Goal: Task Accomplishment & Management: Manage account settings

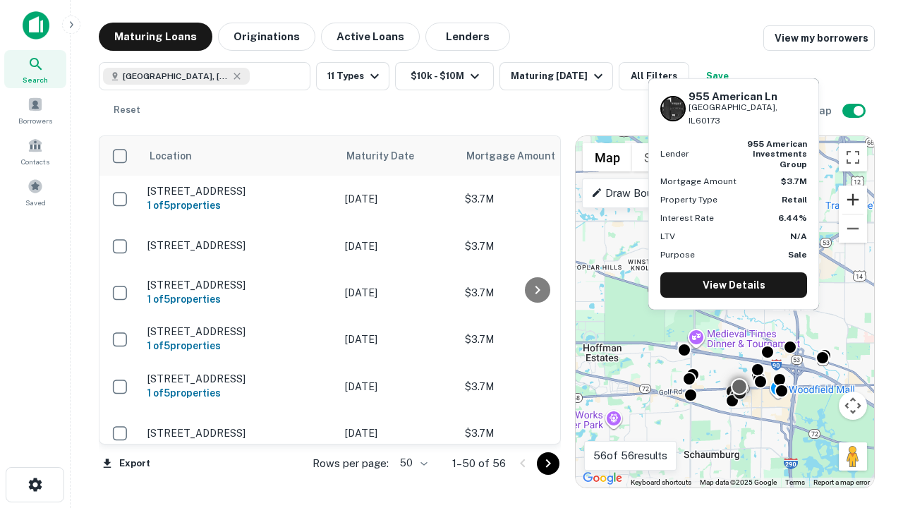
click at [853, 200] on button "Zoom in" at bounding box center [853, 200] width 28 height 28
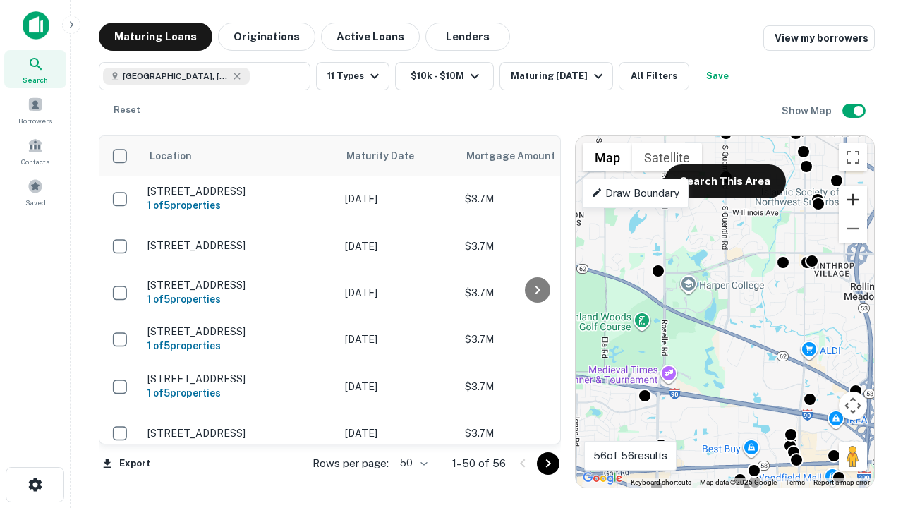
click at [853, 200] on button "Zoom in" at bounding box center [853, 200] width 28 height 28
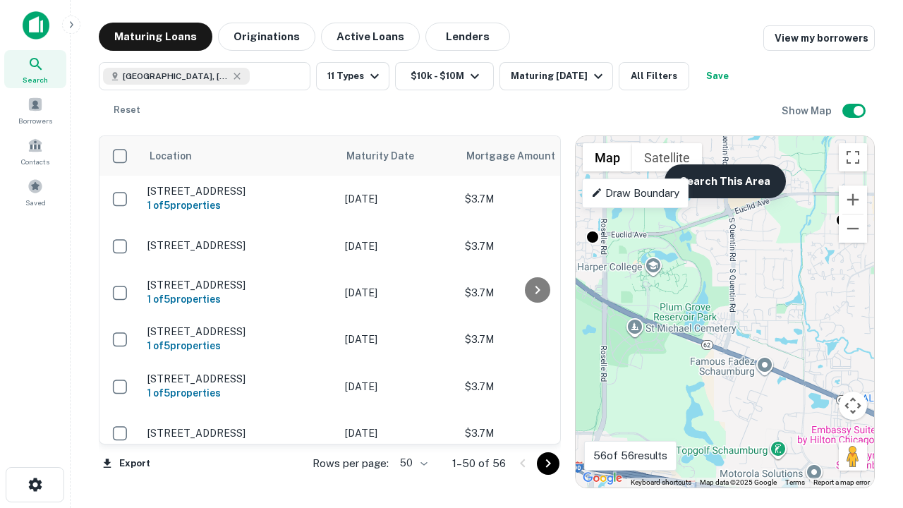
click at [725, 181] on button "Search This Area" at bounding box center [725, 181] width 121 height 34
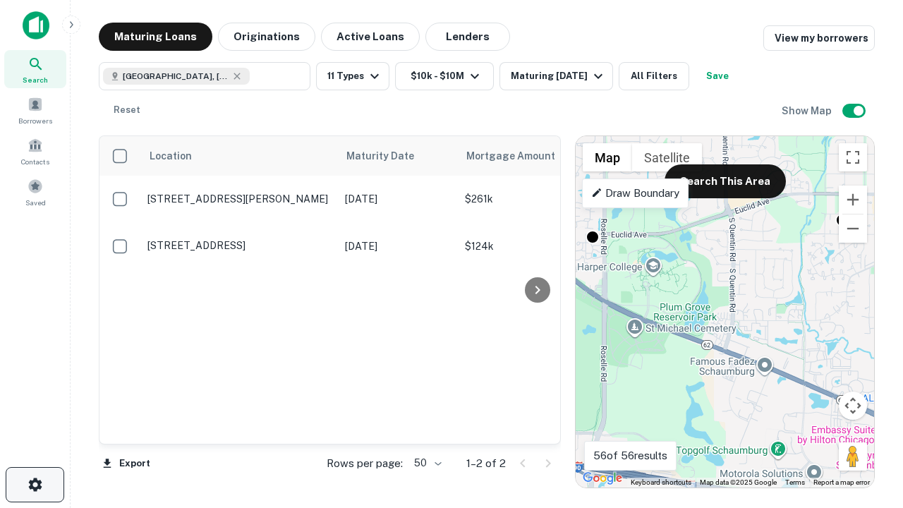
click at [35, 485] on icon "button" at bounding box center [35, 484] width 17 height 17
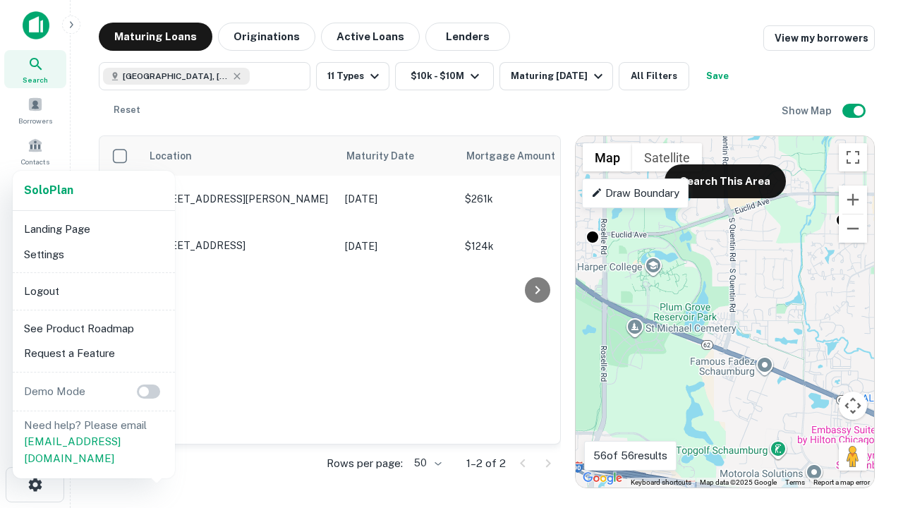
click at [93, 291] on li "Logout" at bounding box center [93, 291] width 151 height 25
